Goal: Transaction & Acquisition: Purchase product/service

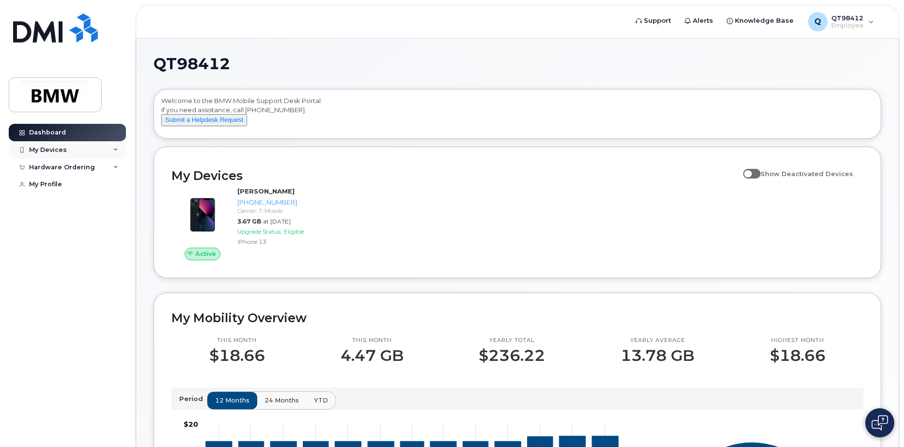
click at [112, 148] on div "My Devices" at bounding box center [67, 149] width 117 height 17
click at [94, 190] on div "[PHONE_NUMBER]" at bounding box center [88, 186] width 59 height 9
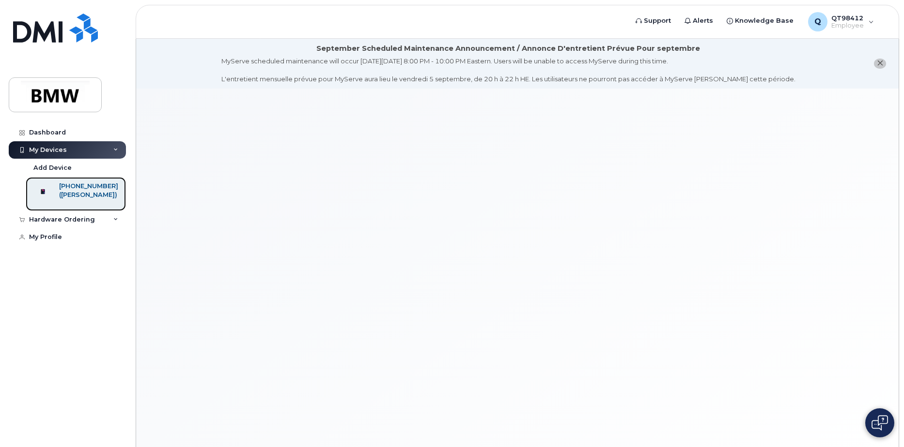
click at [72, 196] on div "([PERSON_NAME])" at bounding box center [88, 195] width 59 height 9
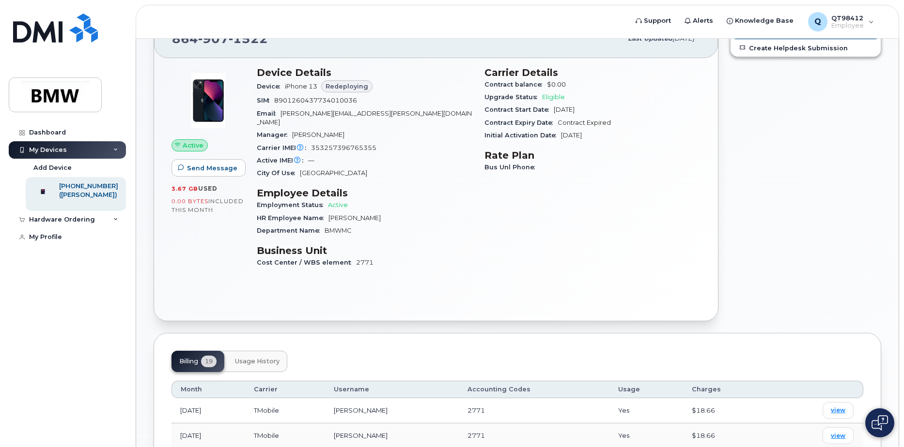
scroll to position [48, 0]
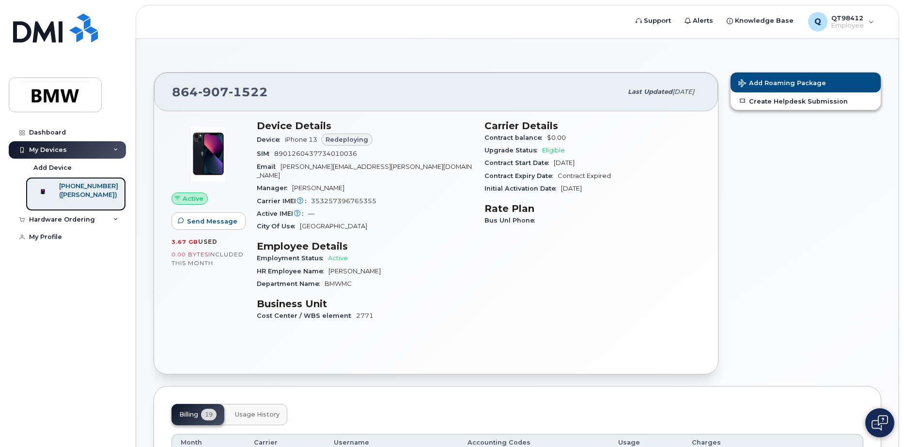
click at [109, 196] on div "([PERSON_NAME])" at bounding box center [88, 195] width 59 height 9
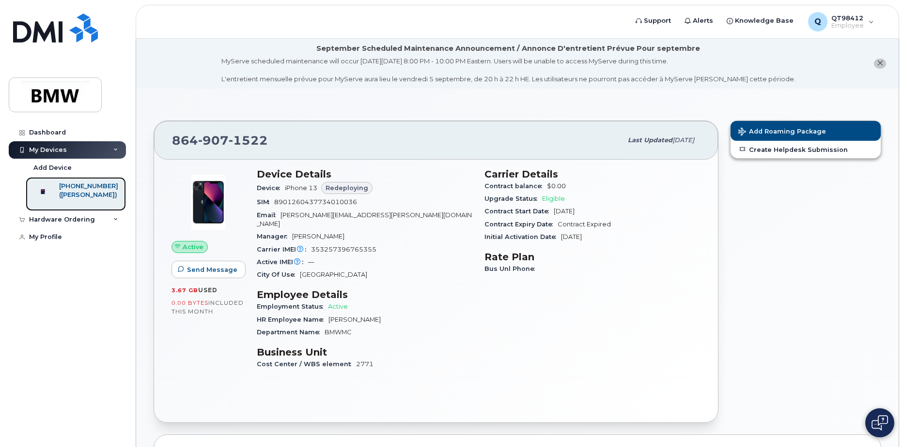
click at [94, 195] on div "([PERSON_NAME])" at bounding box center [88, 195] width 59 height 9
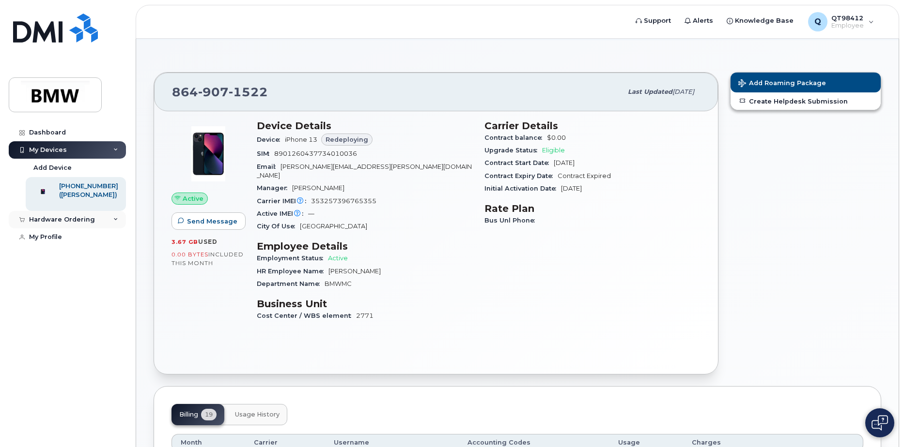
click at [117, 222] on icon at bounding box center [115, 219] width 5 height 5
click at [52, 261] on div "New Order" at bounding box center [51, 256] width 37 height 9
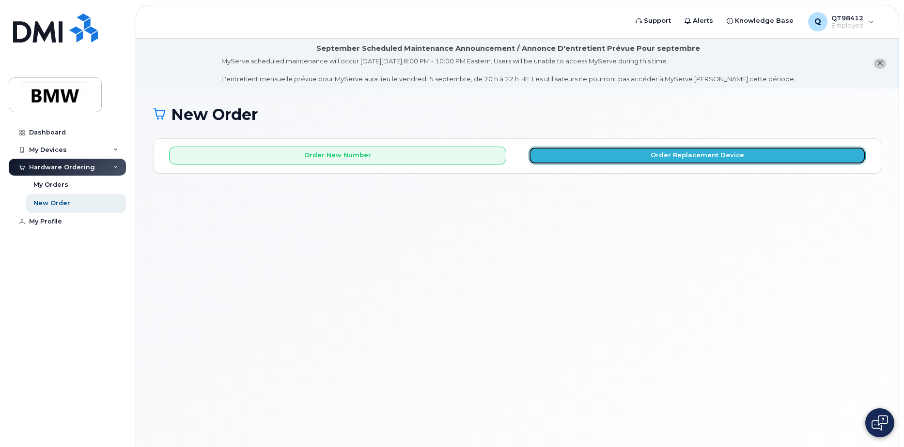
click at [591, 157] on button "Order Replacement Device" at bounding box center [696, 156] width 337 height 18
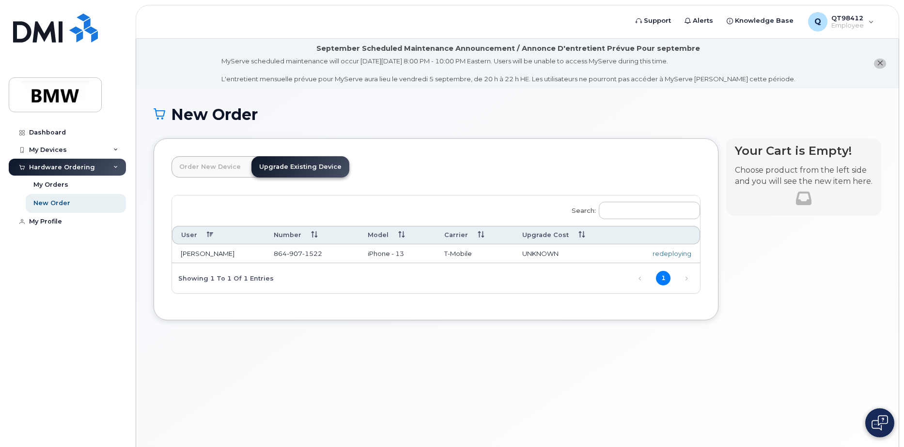
click at [317, 163] on link "Upgrade Existing Device" at bounding box center [300, 166] width 98 height 21
click at [44, 146] on div "My Devices" at bounding box center [48, 150] width 38 height 8
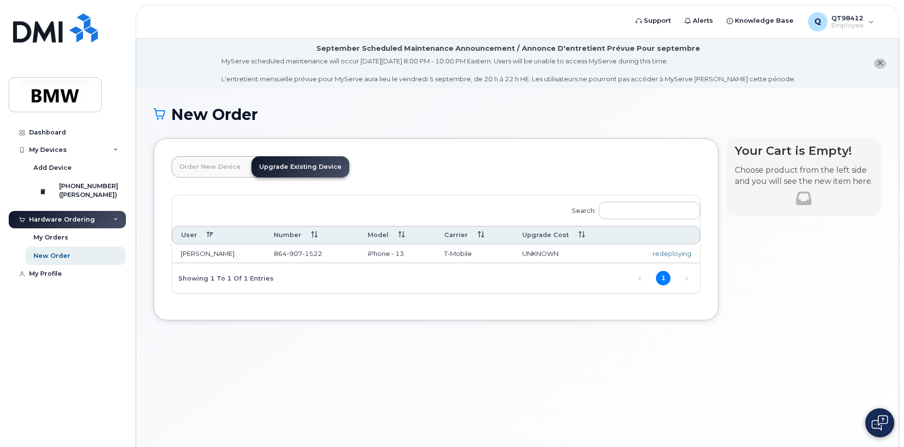
click at [305, 173] on link "Upgrade Existing Device" at bounding box center [300, 166] width 98 height 21
click at [56, 242] on div "My Orders" at bounding box center [50, 237] width 35 height 9
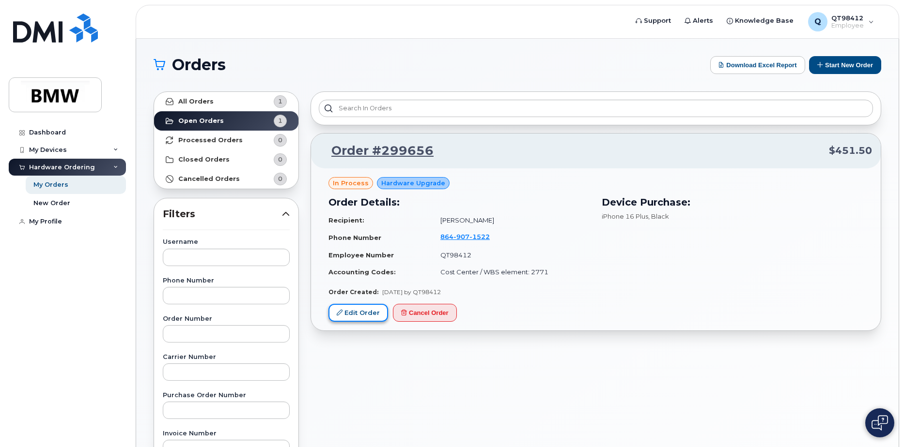
click at [370, 316] on link "Edit Order" at bounding box center [358, 313] width 60 height 18
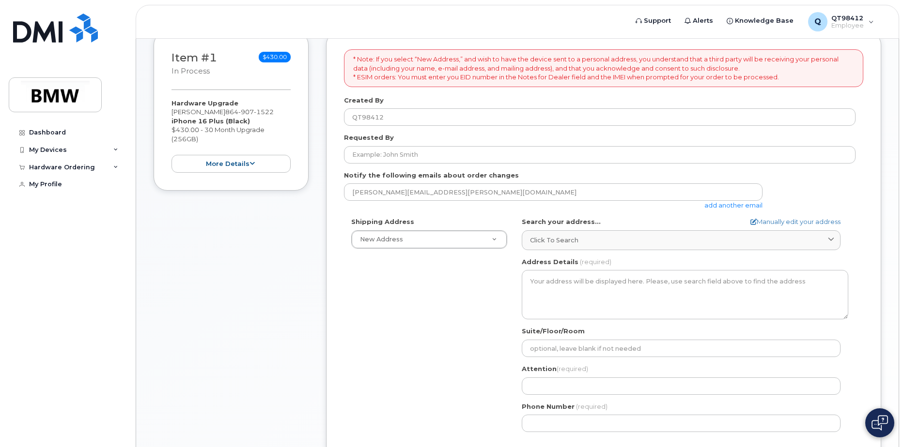
scroll to position [97, 0]
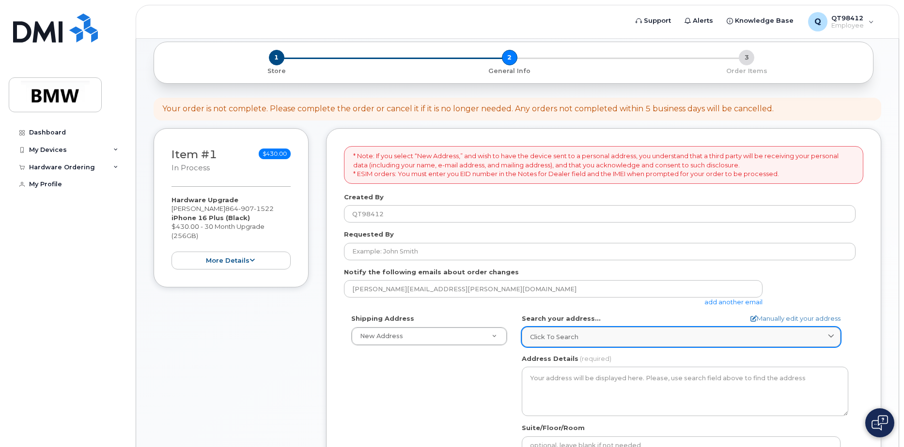
click at [833, 339] on icon at bounding box center [831, 337] width 6 height 6
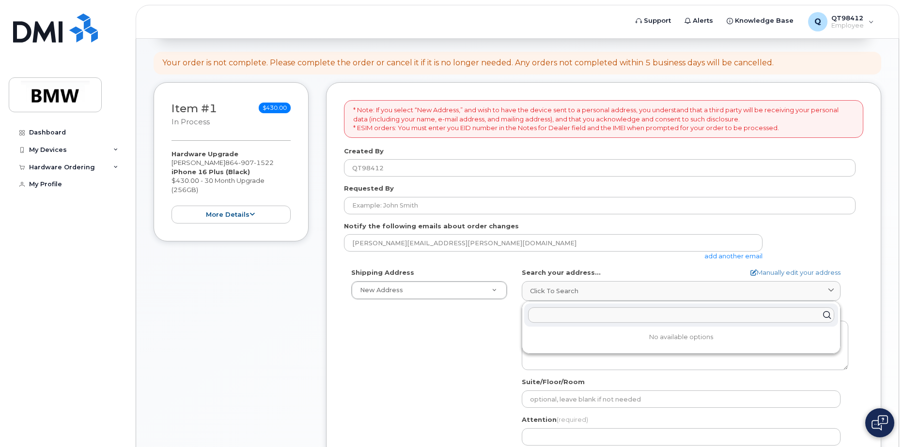
scroll to position [145, 0]
click at [439, 367] on div "Shipping Address New Address New Address BMW MC Plant BMW North America Financi…" at bounding box center [599, 377] width 511 height 222
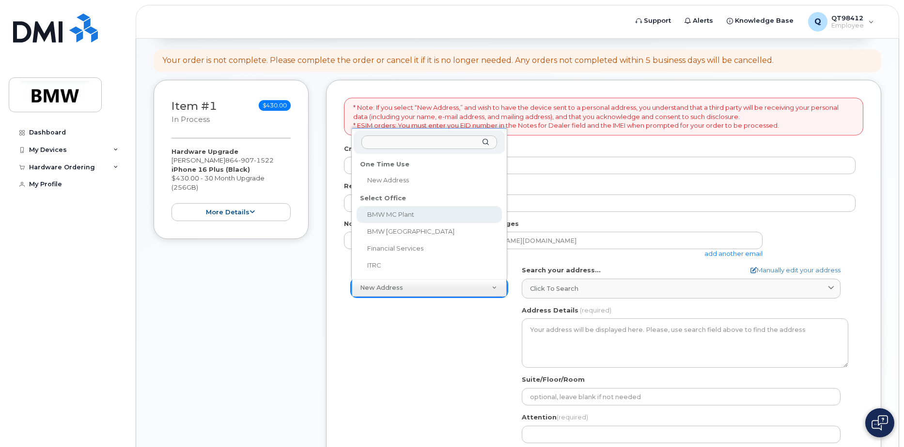
select select
type textarea "1400 Highway 101 S GREER SC 29651-6731 UNITED STATES Greer South Carolina 29651…"
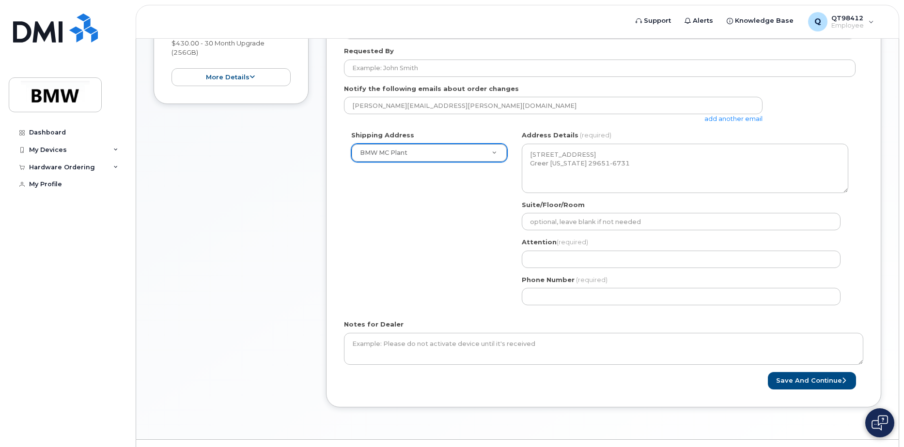
scroll to position [291, 0]
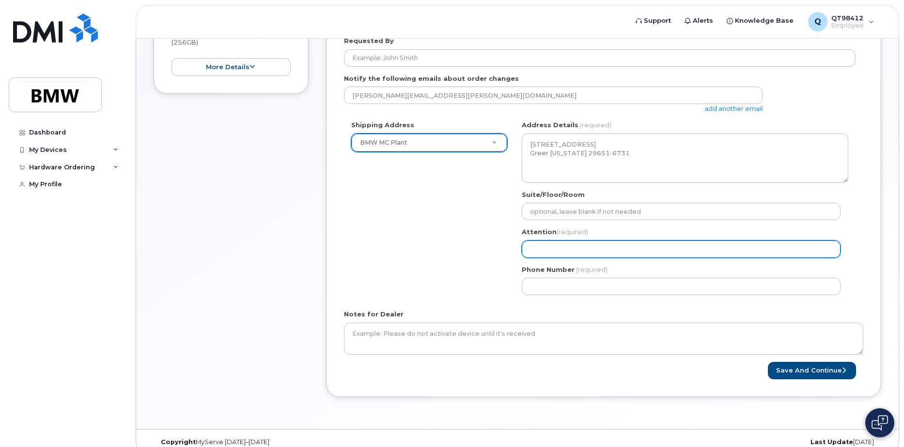
click at [542, 247] on input "Attention (required)" at bounding box center [681, 249] width 319 height 17
select select
type input "M"
select select
type input "Me"
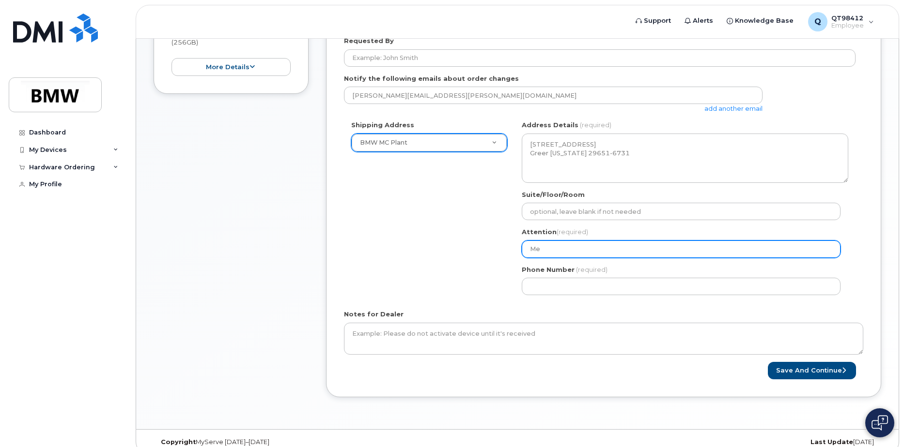
select select
type input "Meg"
select select
type input "Mega"
select select
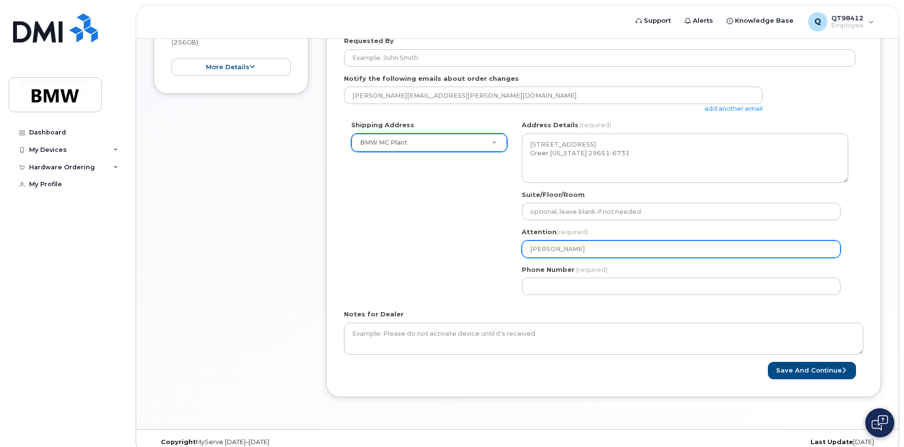
type input "Megan"
select select
type input "Megan S"
select select
type input "Megan St"
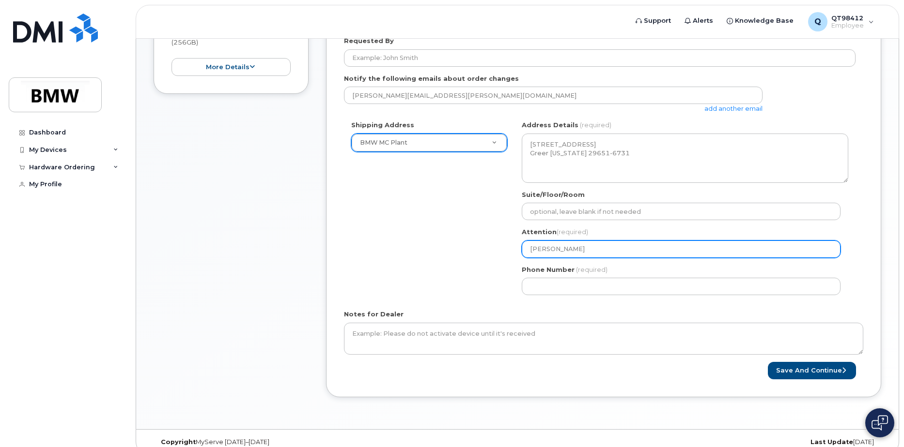
select select
type input "Megan Sta"
select select
type input "Megan Stan"
select select
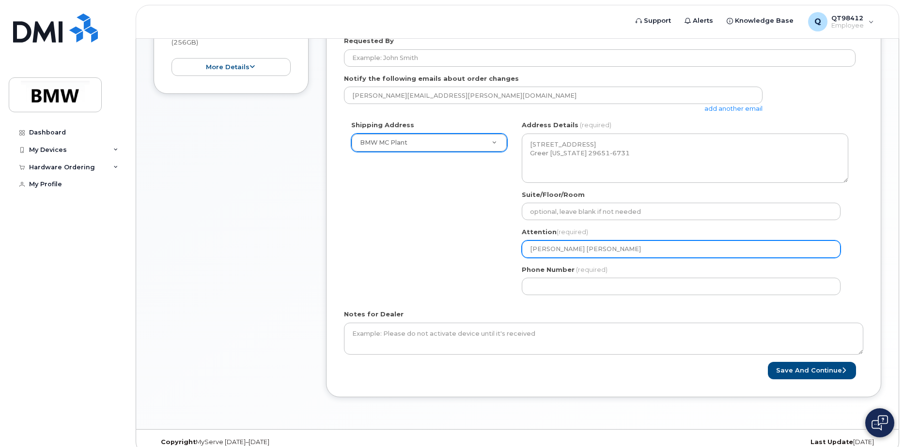
type input "Megan Stanf"
select select
type input "Megan Stanfo"
select select
type input "Megan Stanfor"
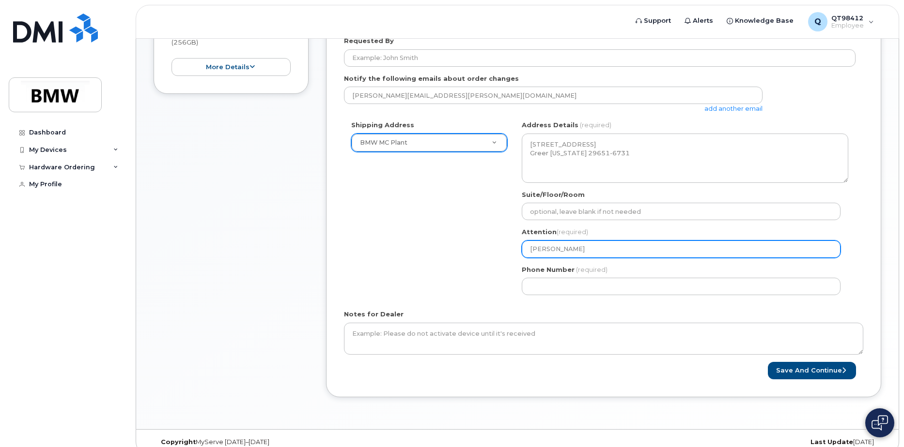
select select
type input "Megan Stanfort"
select select
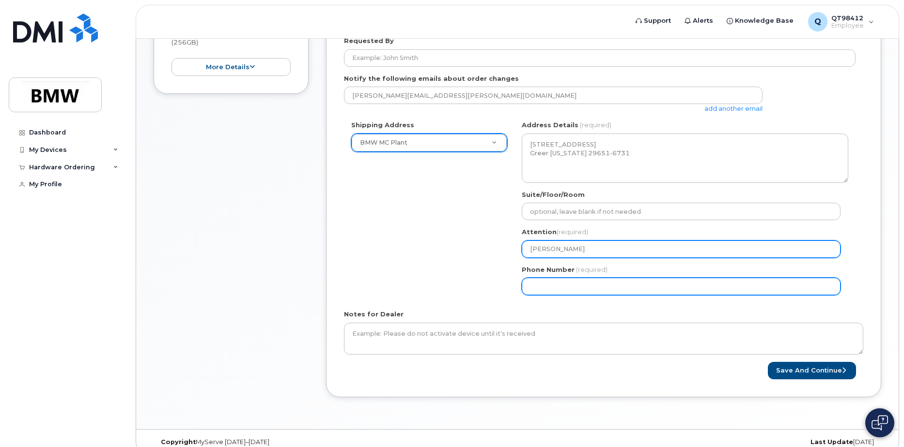
type input "[PERSON_NAME]"
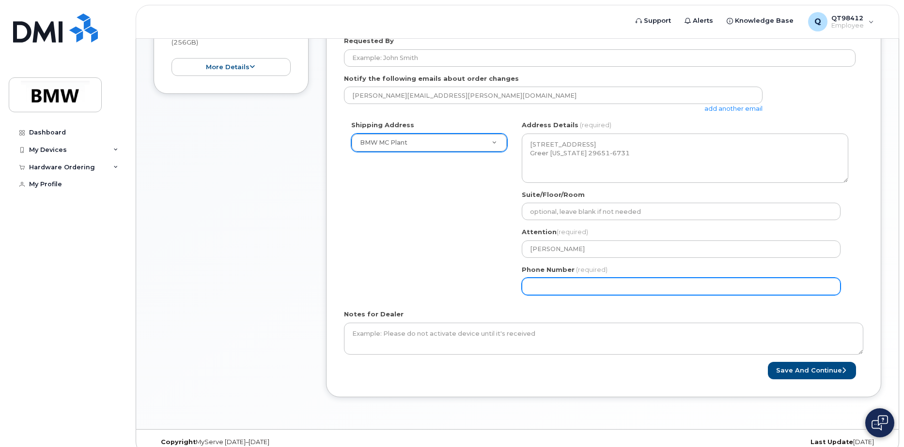
click at [541, 290] on input "Phone Number" at bounding box center [681, 286] width 319 height 17
select select
type input "864"
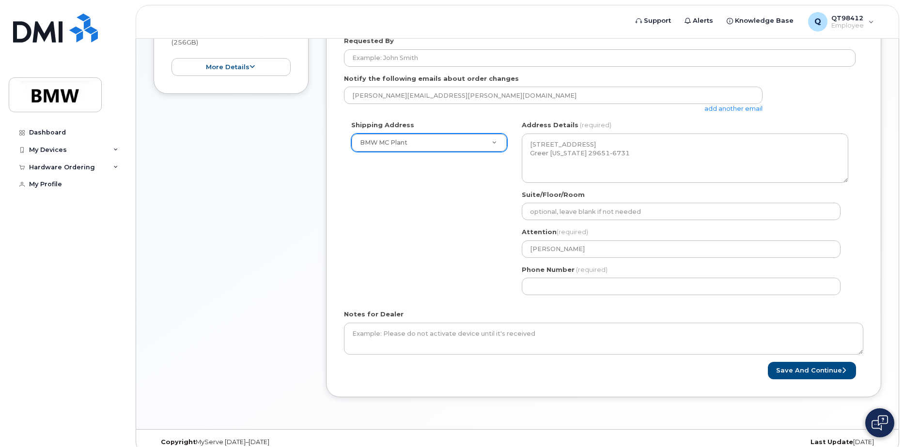
click at [518, 302] on div "SC Greer Search your address... Manually edit your address Click to search No a…" at bounding box center [684, 212] width 341 height 182
click at [794, 372] on button "Save and Continue" at bounding box center [812, 371] width 88 height 18
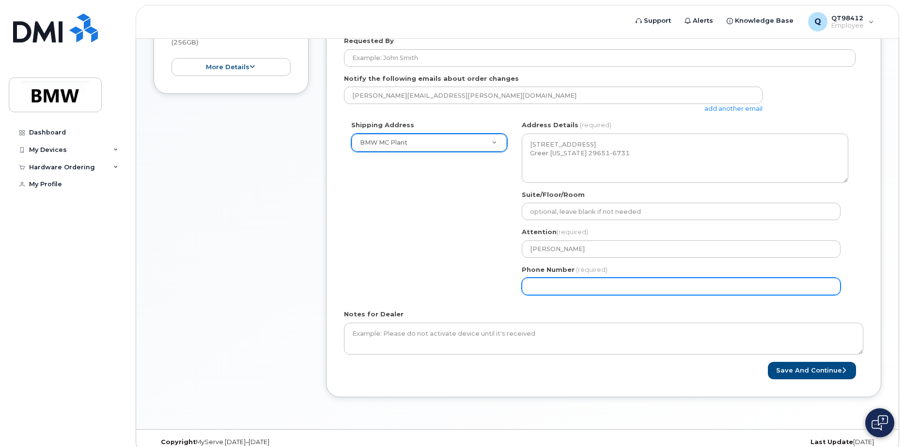
click at [527, 285] on input "Phone Number" at bounding box center [681, 286] width 319 height 17
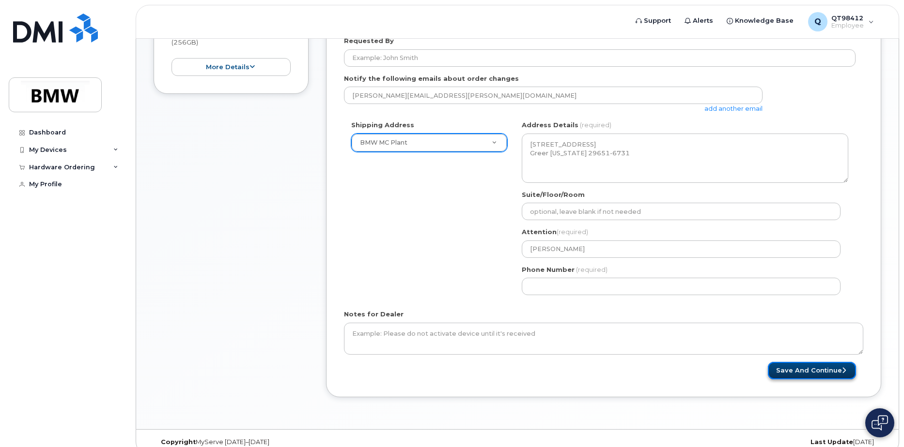
click at [809, 370] on button "Save and Continue" at bounding box center [812, 371] width 88 height 18
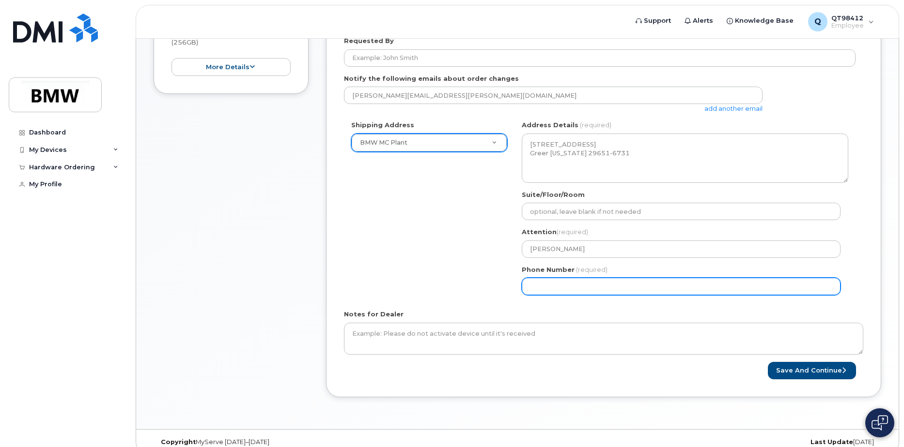
drag, startPoint x: 593, startPoint y: 286, endPoint x: 496, endPoint y: 273, distance: 98.2
click at [496, 273] on div "Shipping Address BMW MC Plant New Address BMW MC Plant BMW North America Financ…" at bounding box center [599, 212] width 511 height 182
type input "9"
type input "864275756"
select select
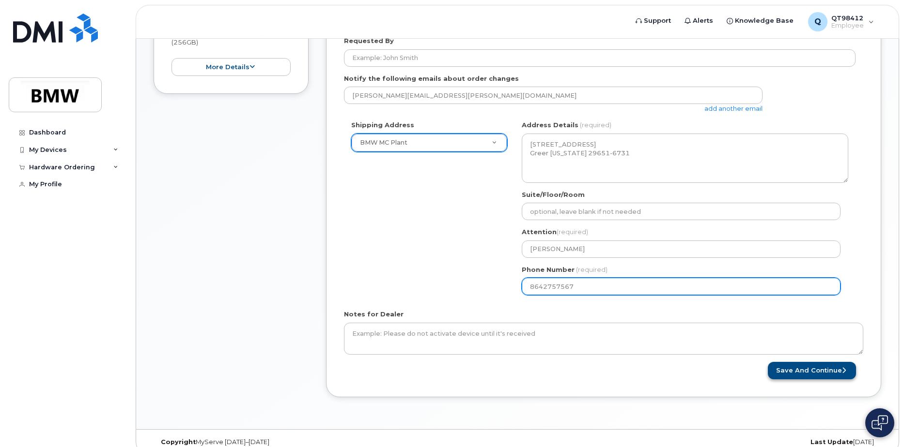
type input "8642757567"
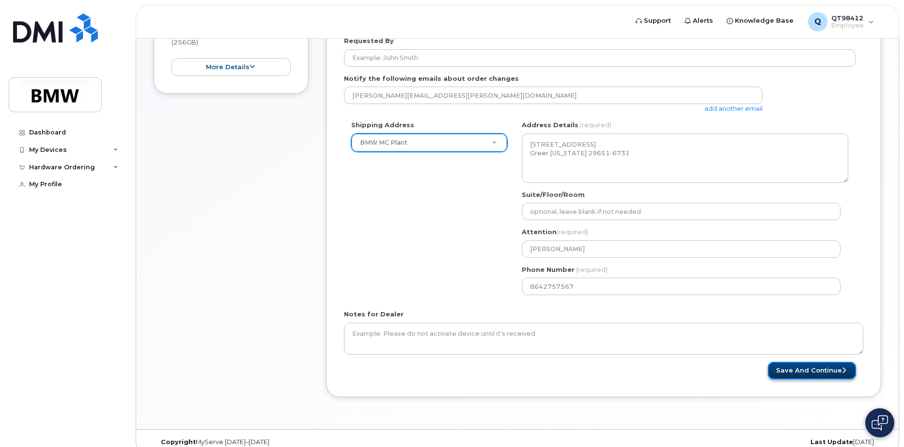
click at [783, 370] on button "Save and Continue" at bounding box center [812, 371] width 88 height 18
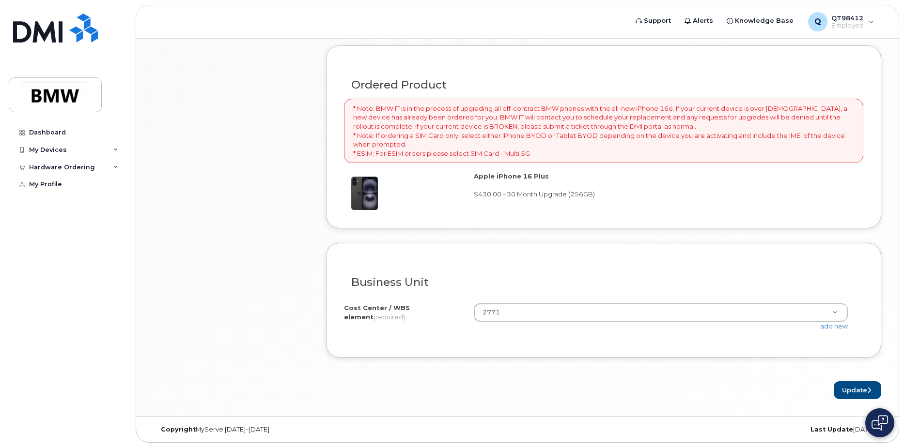
scroll to position [681, 0]
click at [846, 390] on button "Update" at bounding box center [856, 390] width 47 height 18
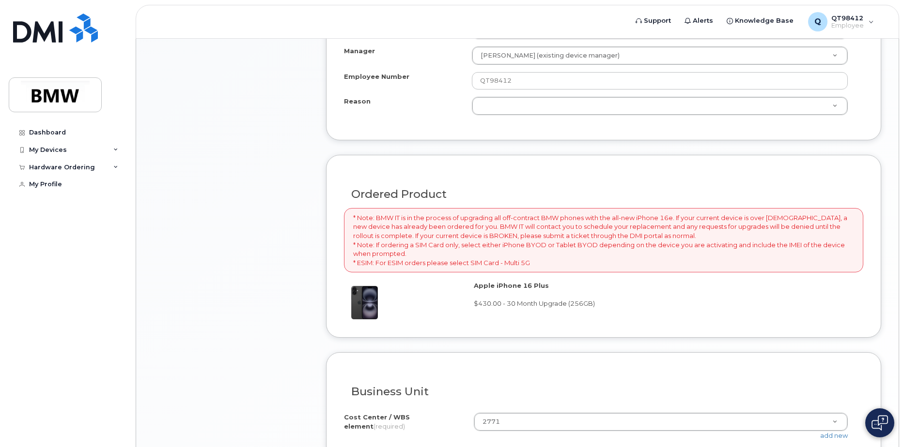
scroll to position [474, 0]
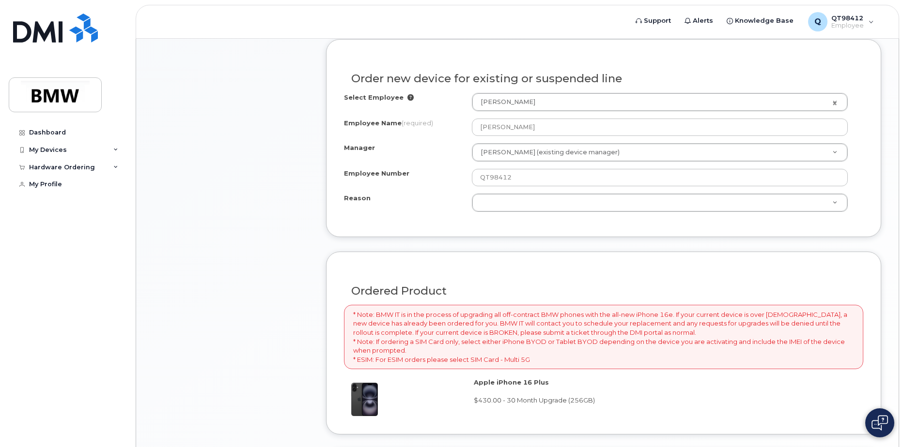
click at [610, 232] on div "Order new device for existing or suspended line Select Employee [PERSON_NAME] 1…" at bounding box center [603, 138] width 555 height 198
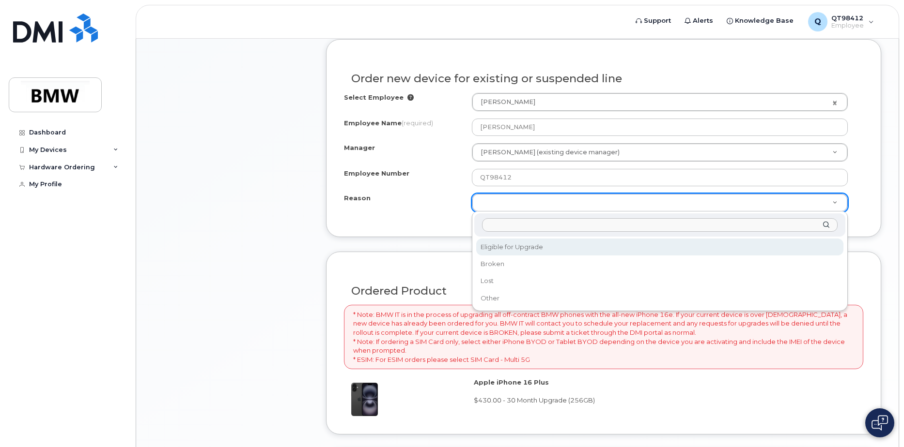
select select "eligible_for_upgrade"
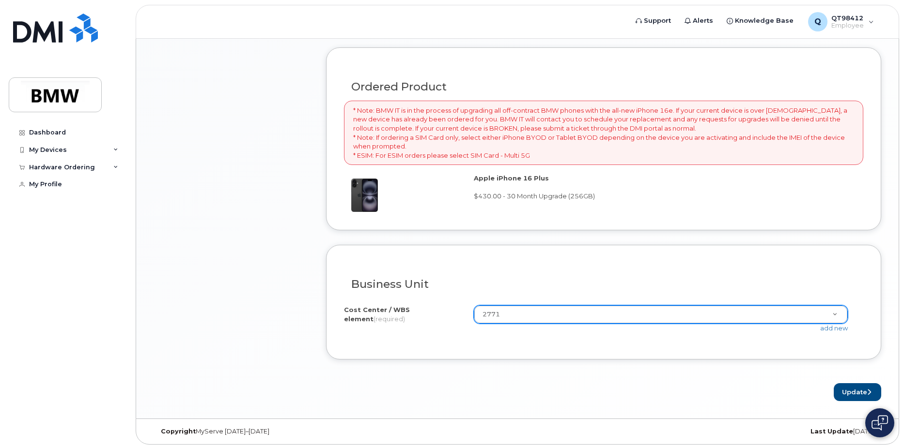
scroll to position [681, 0]
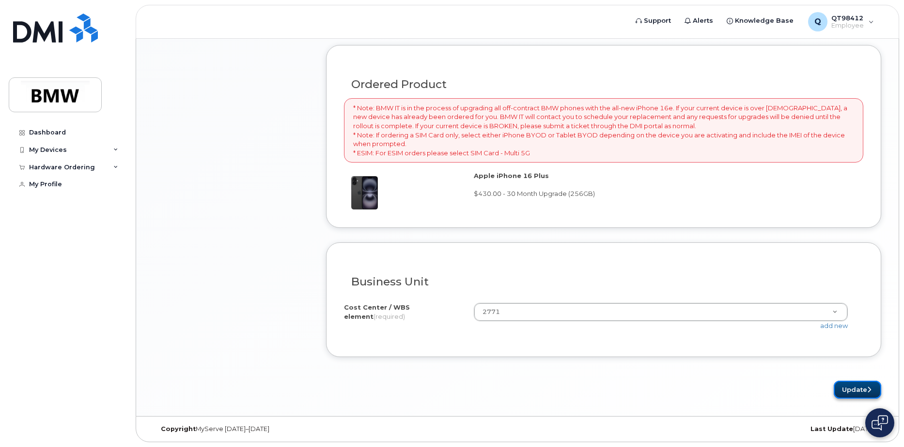
click at [855, 391] on button "Update" at bounding box center [856, 390] width 47 height 18
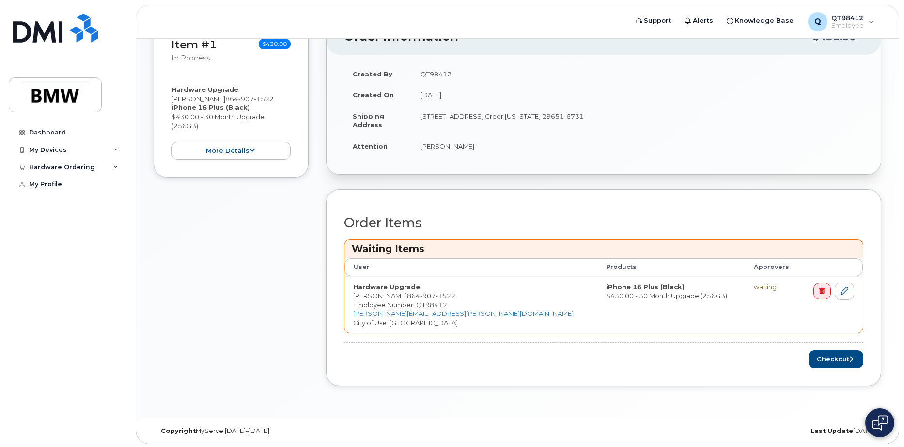
scroll to position [250, 0]
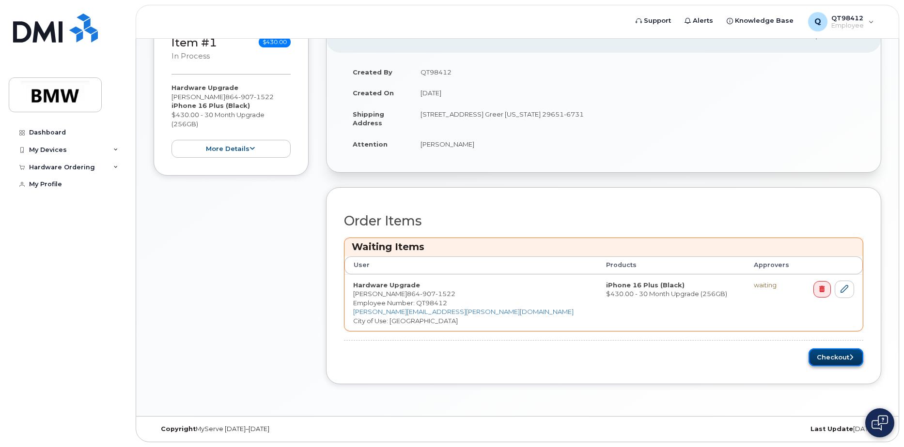
click at [830, 352] on button "Checkout" at bounding box center [835, 358] width 55 height 18
